Goal: Task Accomplishment & Management: Manage account settings

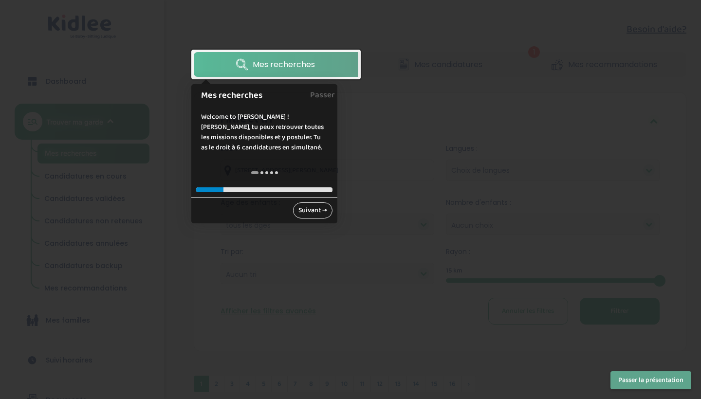
click at [311, 208] on link "Suivant →" at bounding box center [312, 210] width 39 height 16
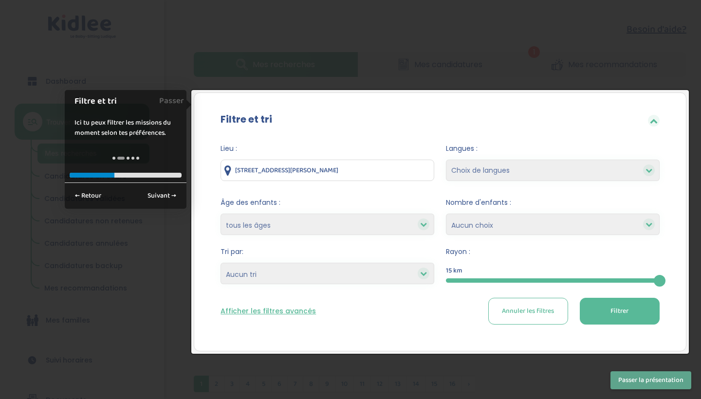
click at [541, 82] on div at bounding box center [350, 199] width 701 height 399
click at [636, 383] on button "Passer la présentation" at bounding box center [650, 380] width 81 height 18
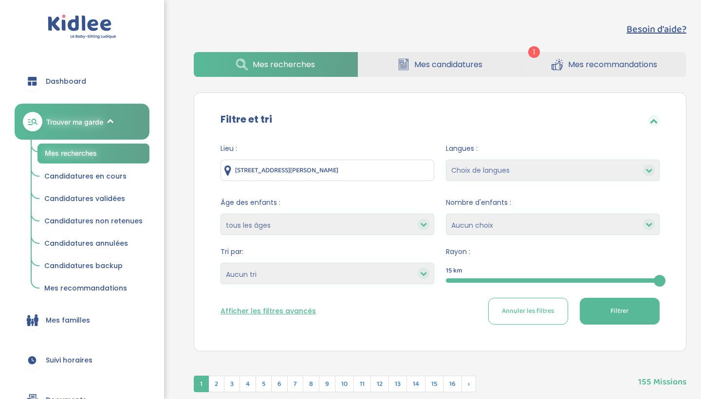
click at [469, 69] on span "Mes candidatures" at bounding box center [448, 64] width 68 height 12
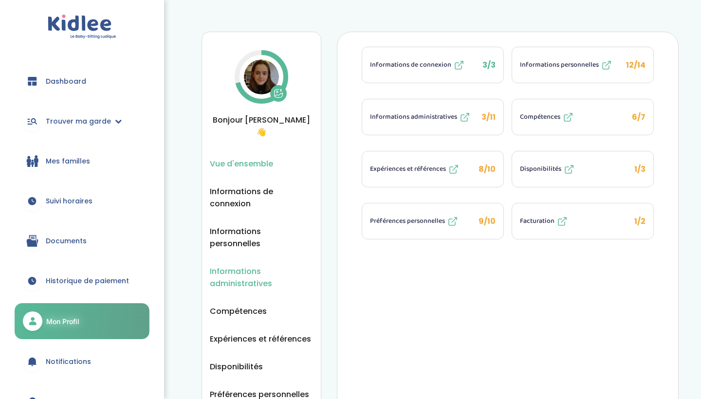
click at [236, 265] on span "Informations administratives" at bounding box center [261, 277] width 103 height 24
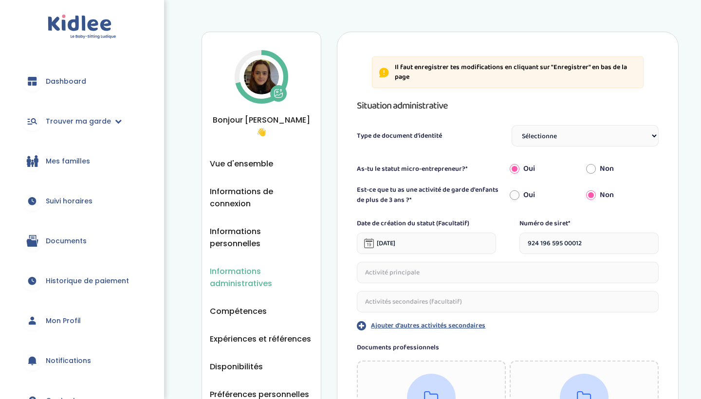
drag, startPoint x: 554, startPoint y: 243, endPoint x: 516, endPoint y: 241, distance: 37.5
click at [516, 241] on div "Date de création du statut (Facultatif) 19-10-2023 Numéro de siret* 924 196 595…" at bounding box center [508, 237] width 302 height 36
